Goal: Information Seeking & Learning: Stay updated

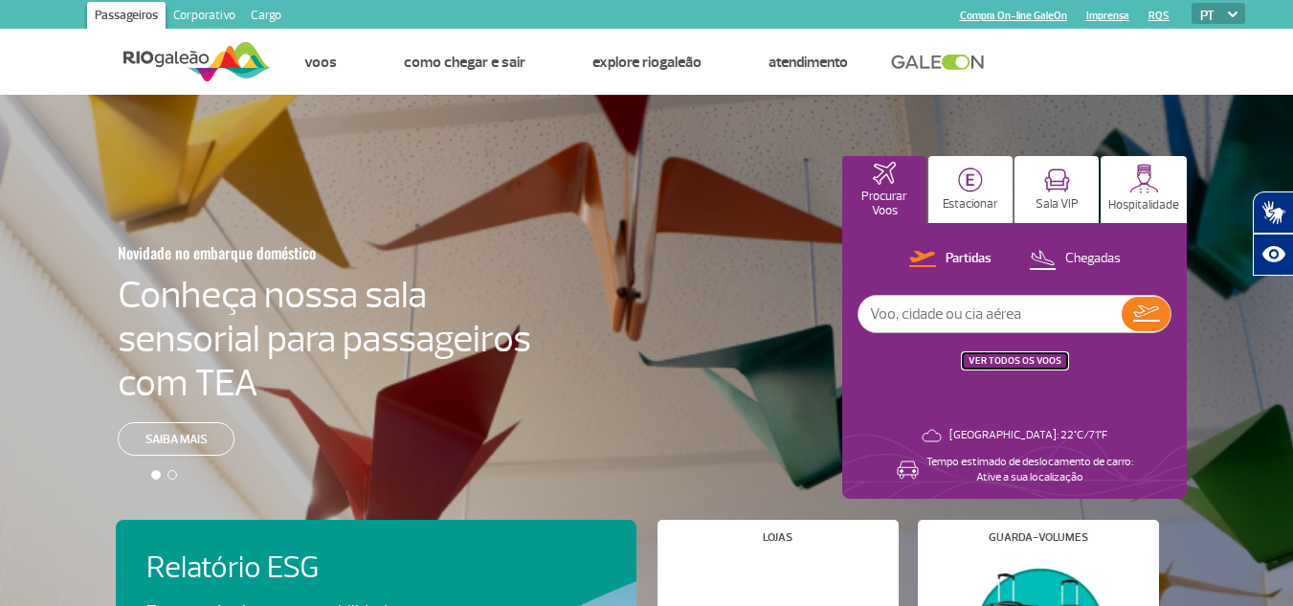
click at [1020, 353] on button "VER TODOS OS VOOS" at bounding box center [1015, 360] width 104 height 15
click at [994, 356] on link "VER TODOS OS VOOS" at bounding box center [1015, 360] width 93 height 12
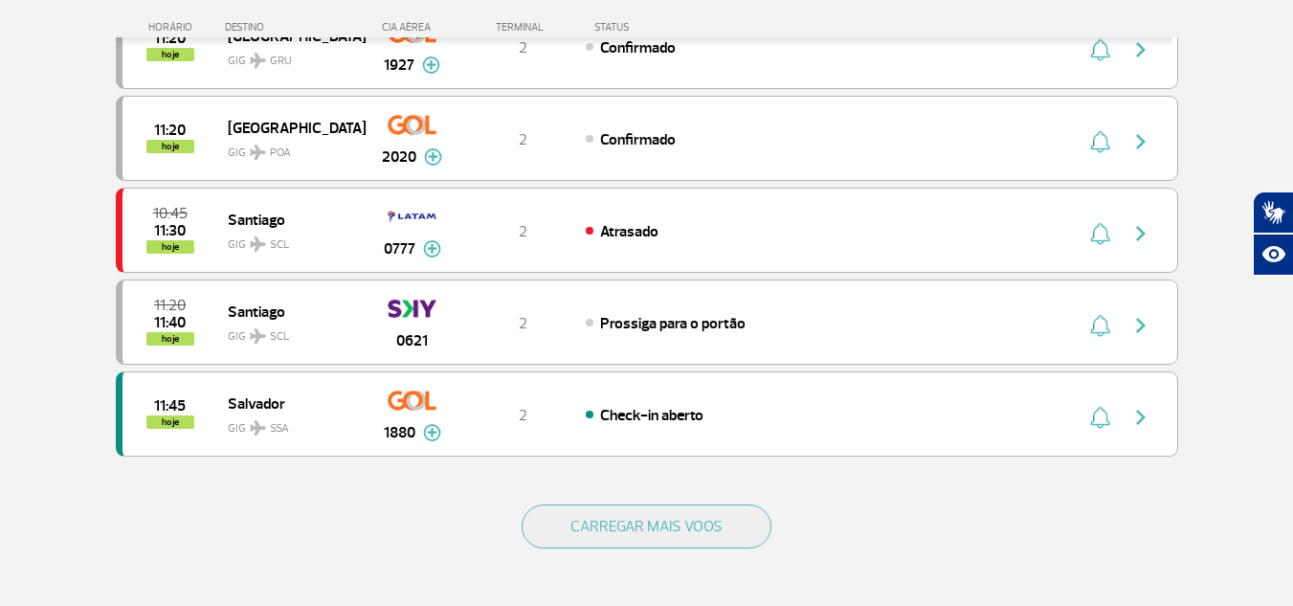
scroll to position [1723, 0]
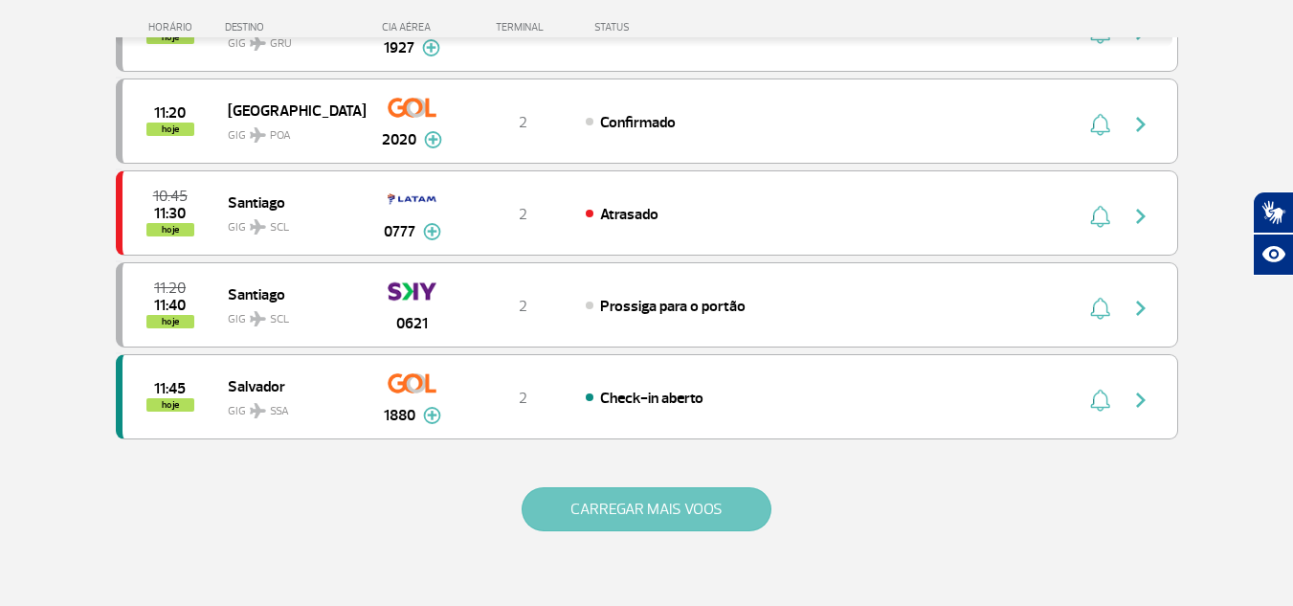
click at [647, 498] on button "CARREGAR MAIS VOOS" at bounding box center [647, 509] width 250 height 44
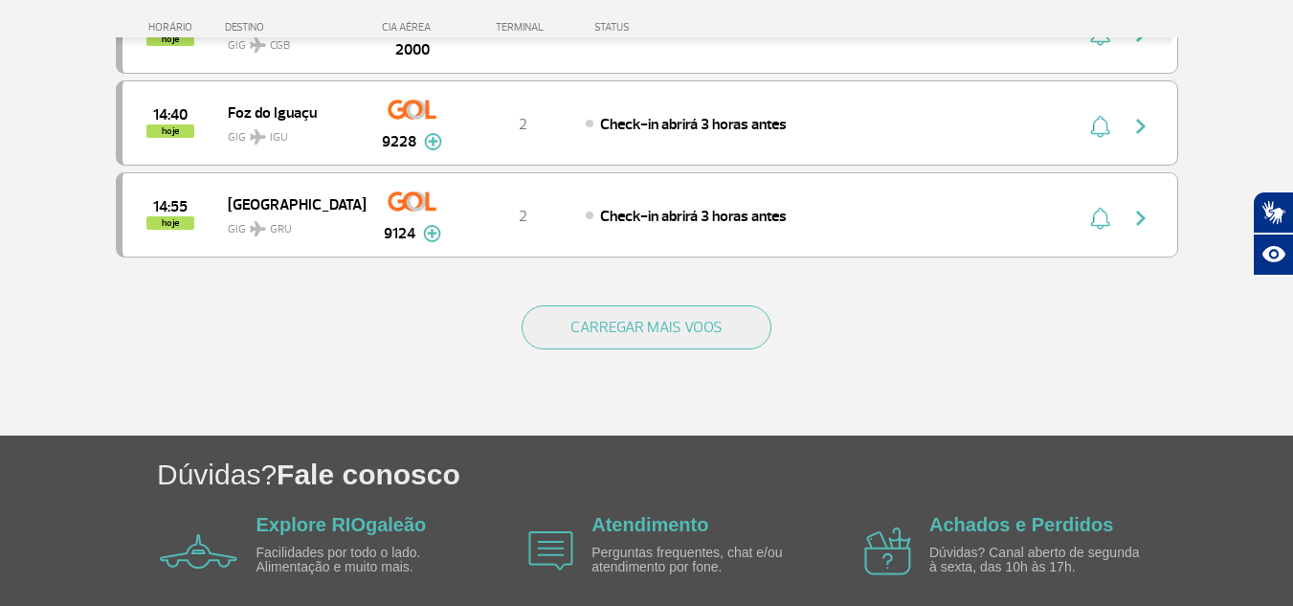
scroll to position [3733, 0]
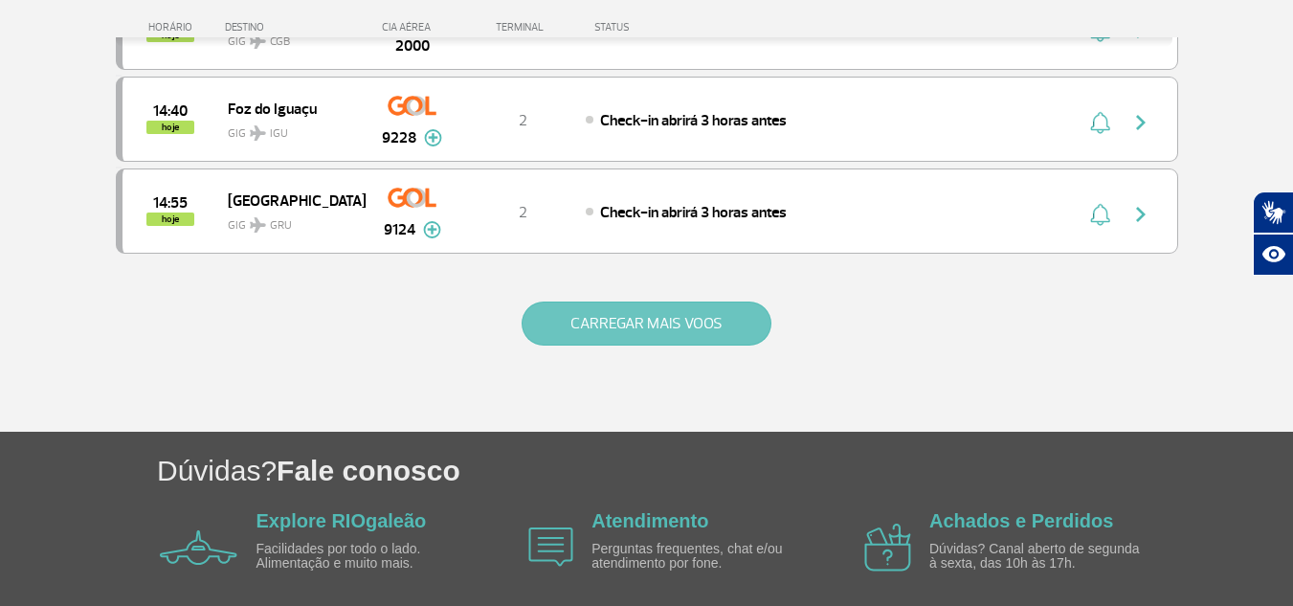
click at [675, 324] on button "CARREGAR MAIS VOOS" at bounding box center [647, 323] width 250 height 44
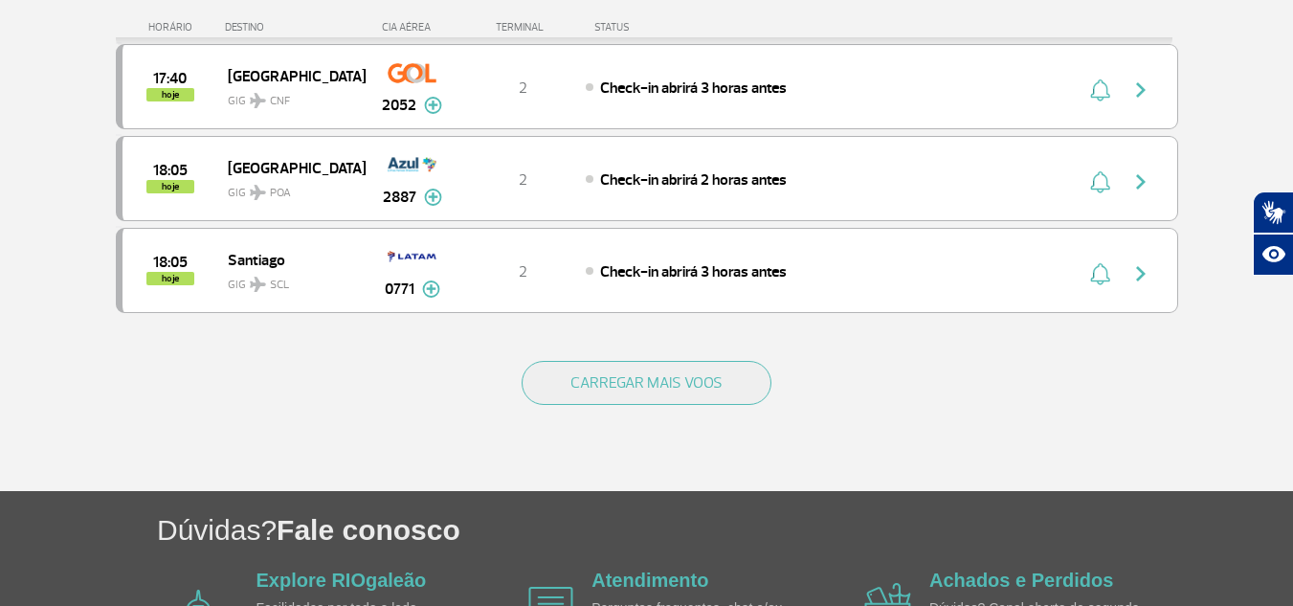
scroll to position [5551, 0]
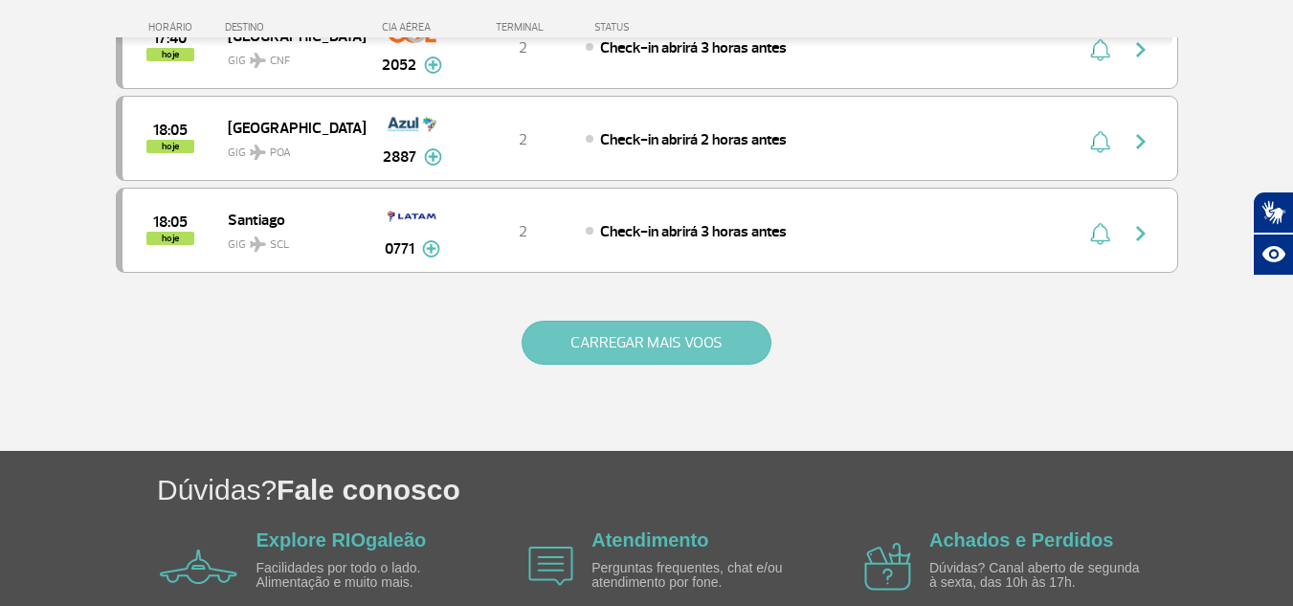
click at [684, 347] on button "CARREGAR MAIS VOOS" at bounding box center [647, 343] width 250 height 44
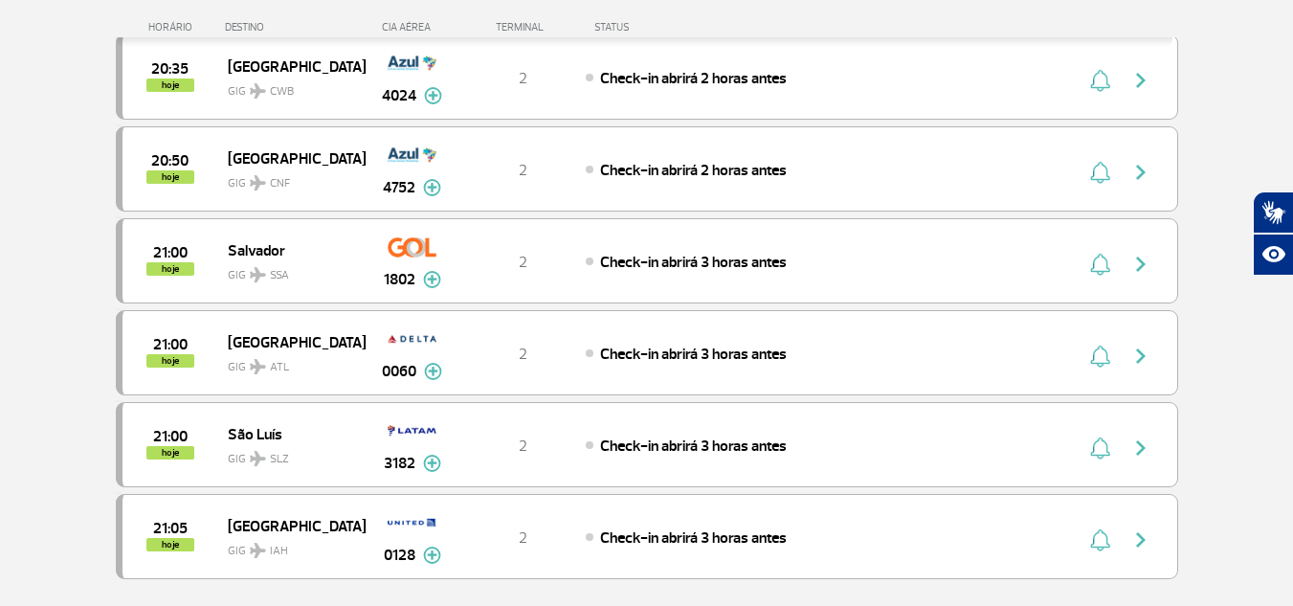
scroll to position [7466, 0]
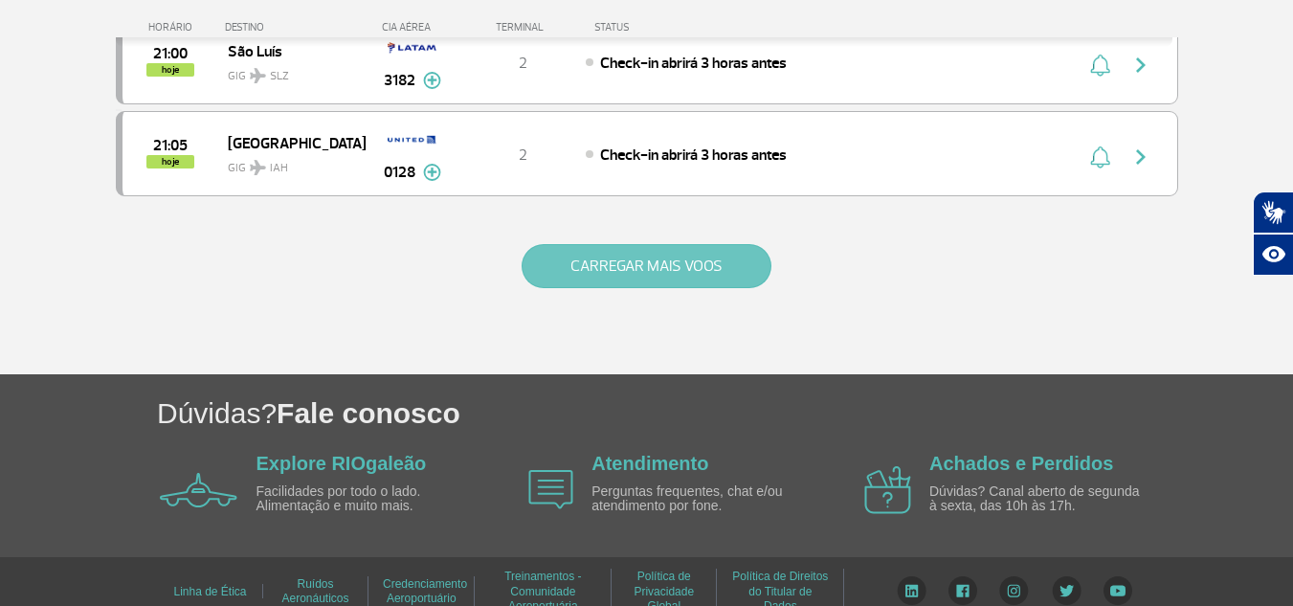
click at [659, 269] on button "CARREGAR MAIS VOOS" at bounding box center [647, 266] width 250 height 44
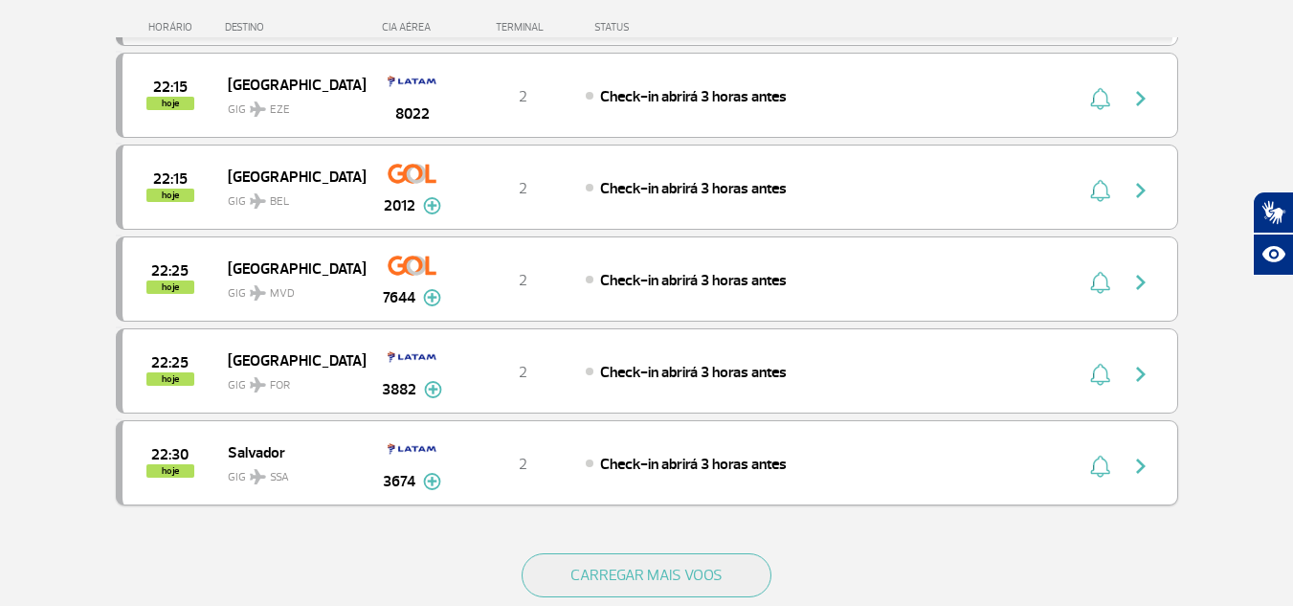
scroll to position [9093, 0]
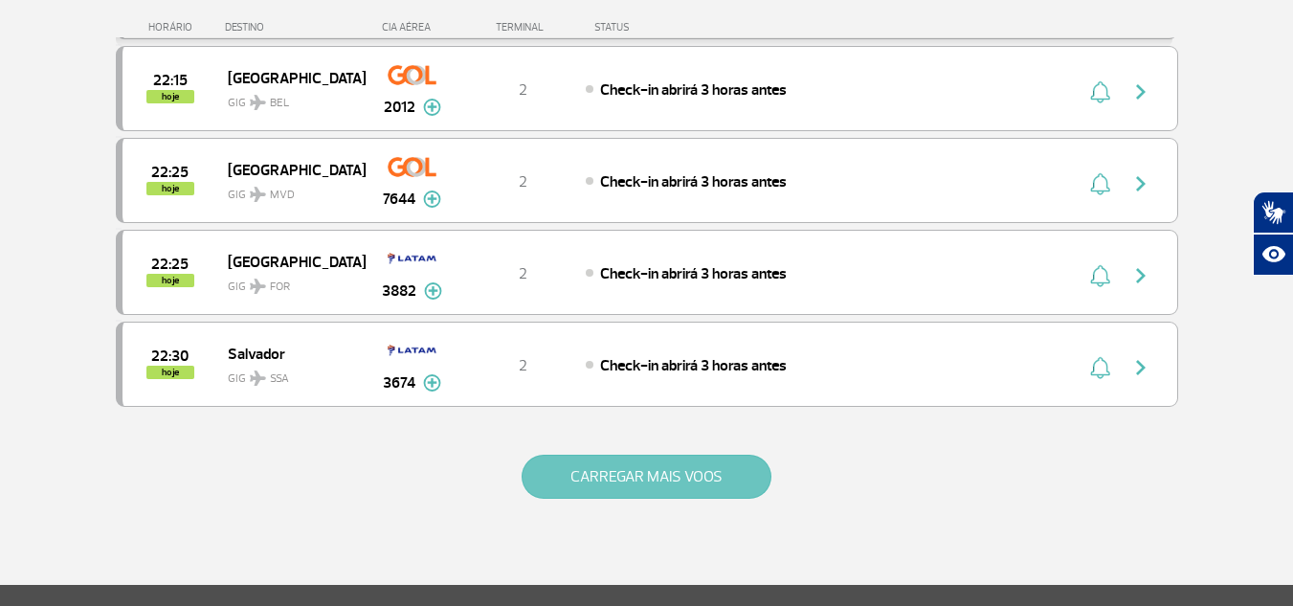
click at [637, 469] on button "CARREGAR MAIS VOOS" at bounding box center [647, 477] width 250 height 44
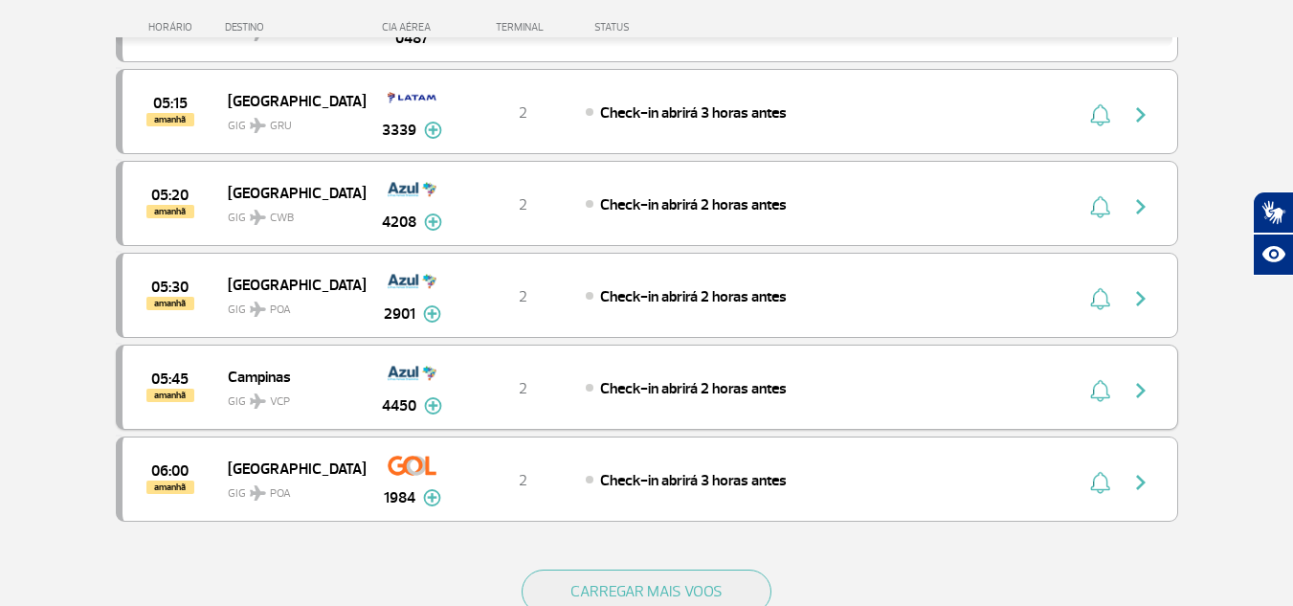
scroll to position [11007, 0]
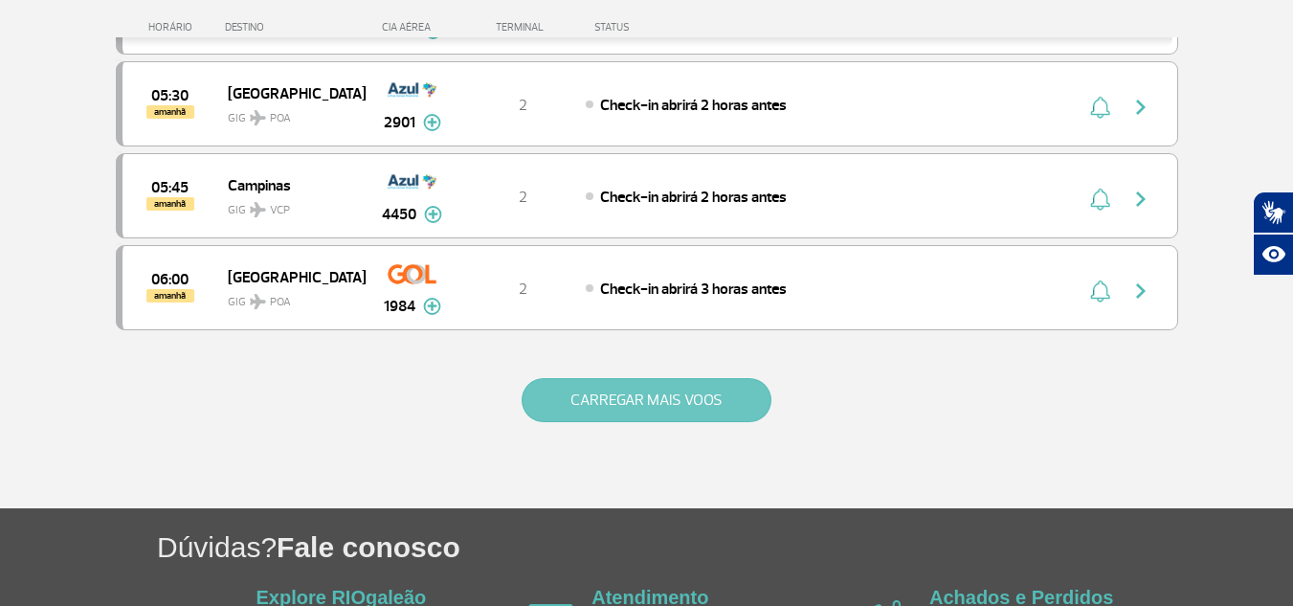
click at [674, 408] on button "CARREGAR MAIS VOOS" at bounding box center [647, 400] width 250 height 44
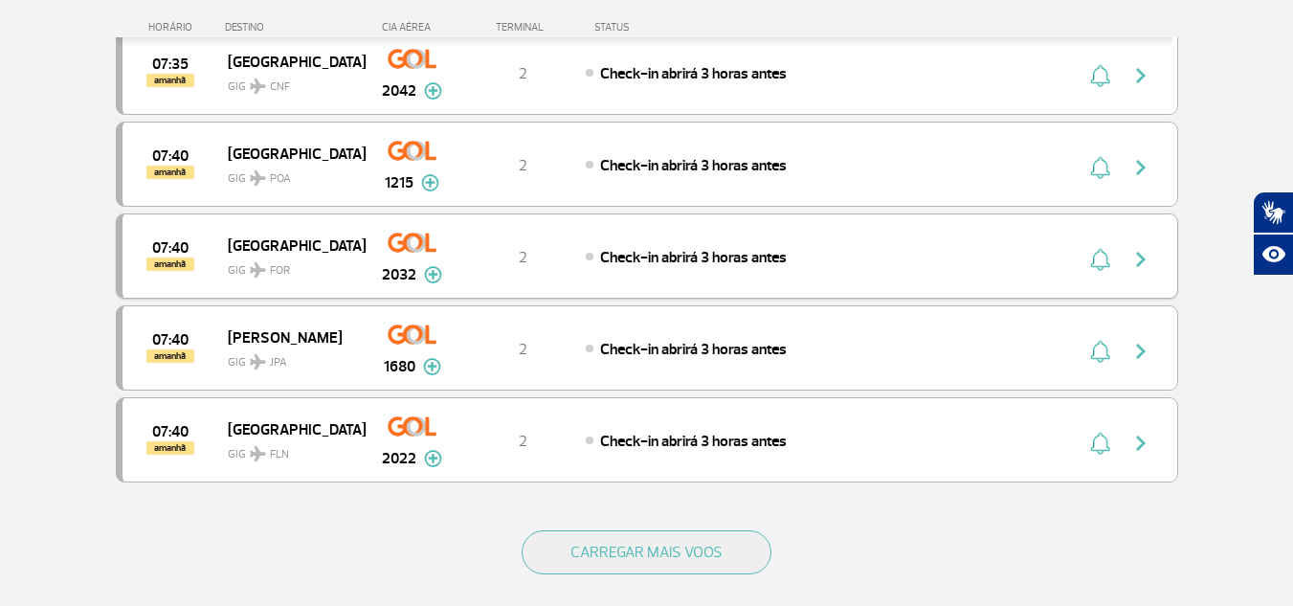
scroll to position [12826, 0]
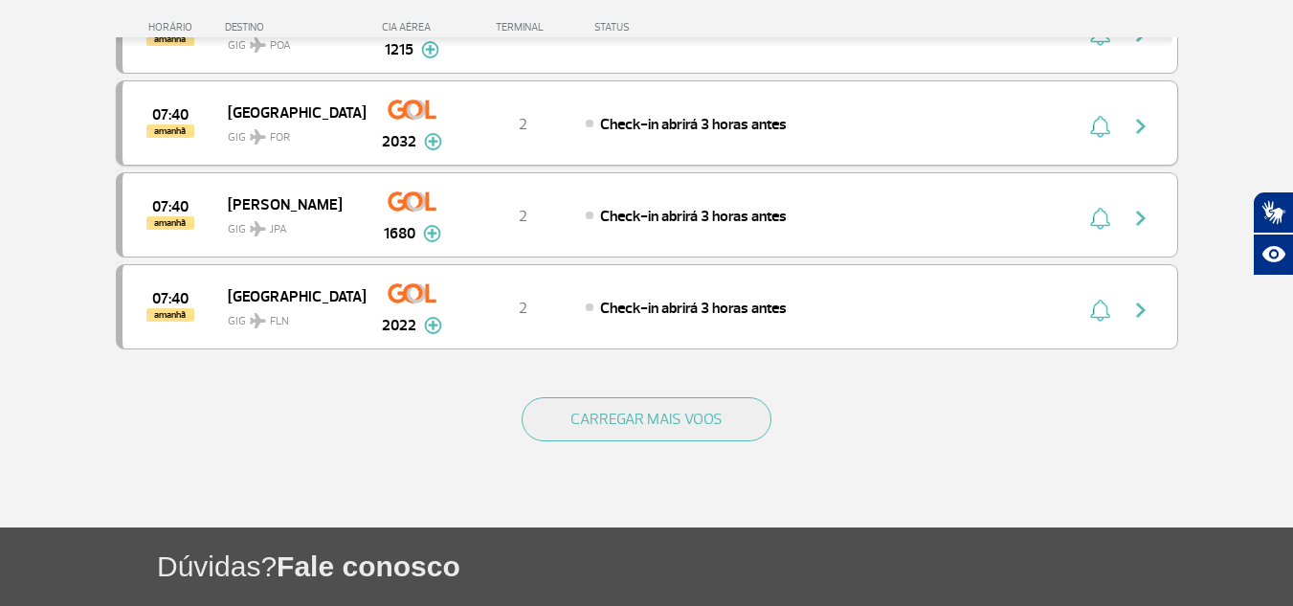
click at [676, 406] on button "CARREGAR MAIS VOOS" at bounding box center [647, 419] width 250 height 44
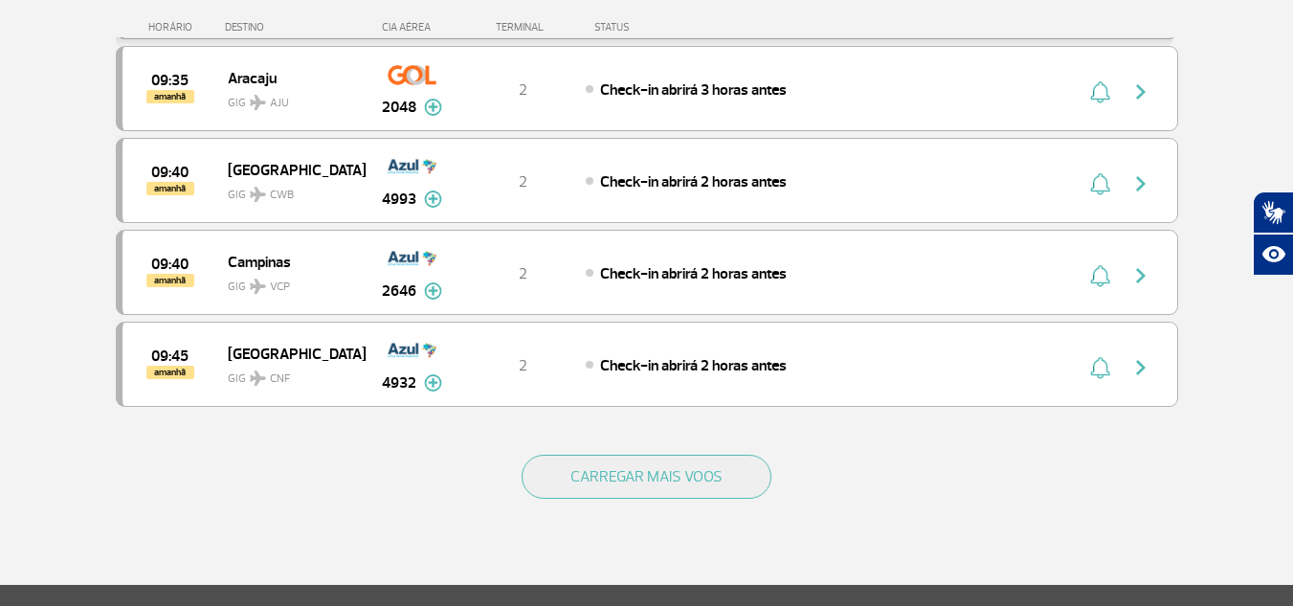
scroll to position [14644, 0]
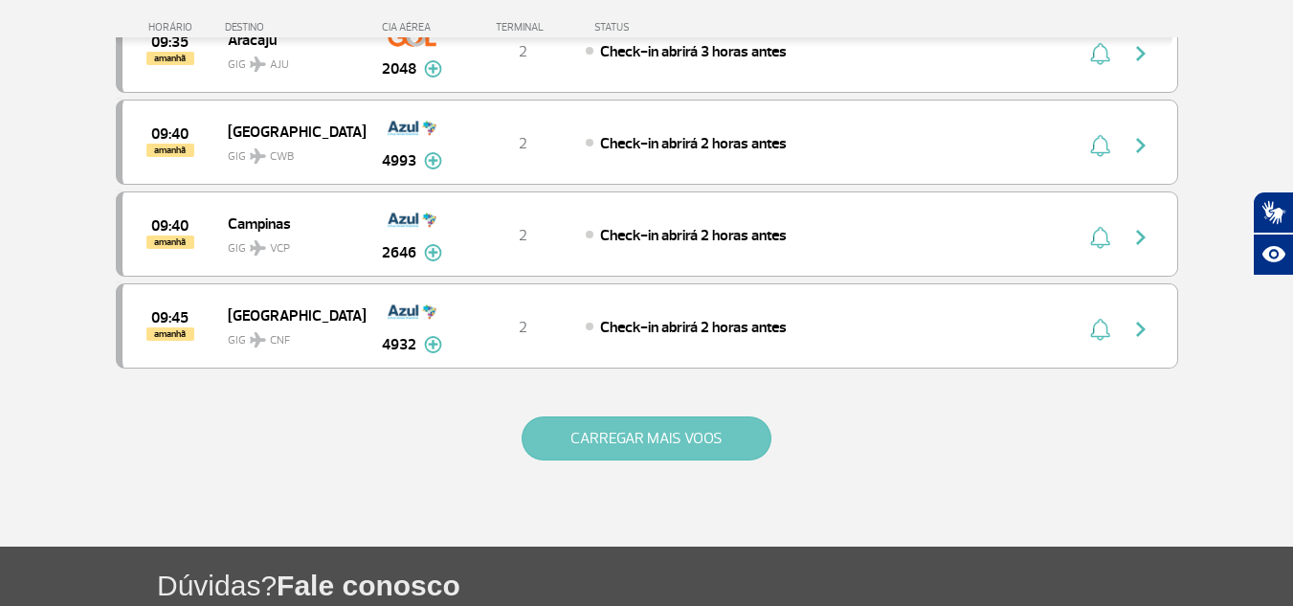
click at [676, 445] on button "CARREGAR MAIS VOOS" at bounding box center [647, 438] width 250 height 44
